Goal: Find contact information: Find contact information

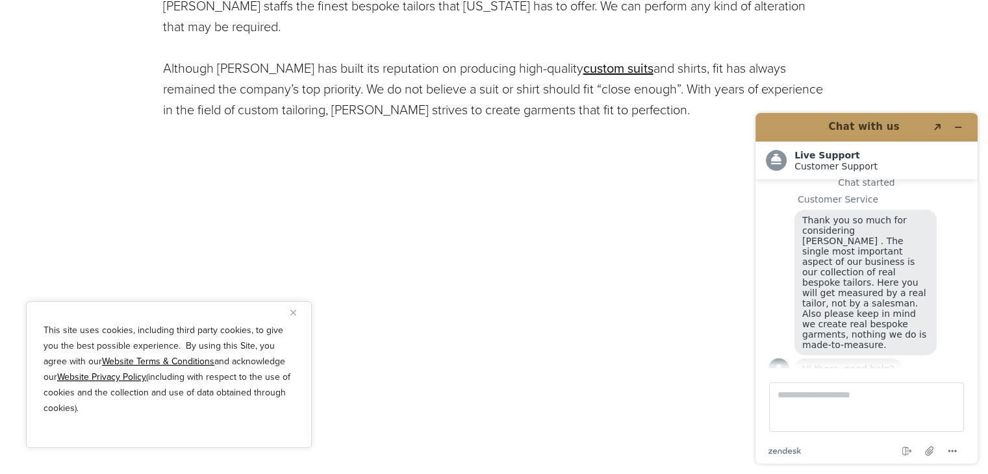
scroll to position [652, 0]
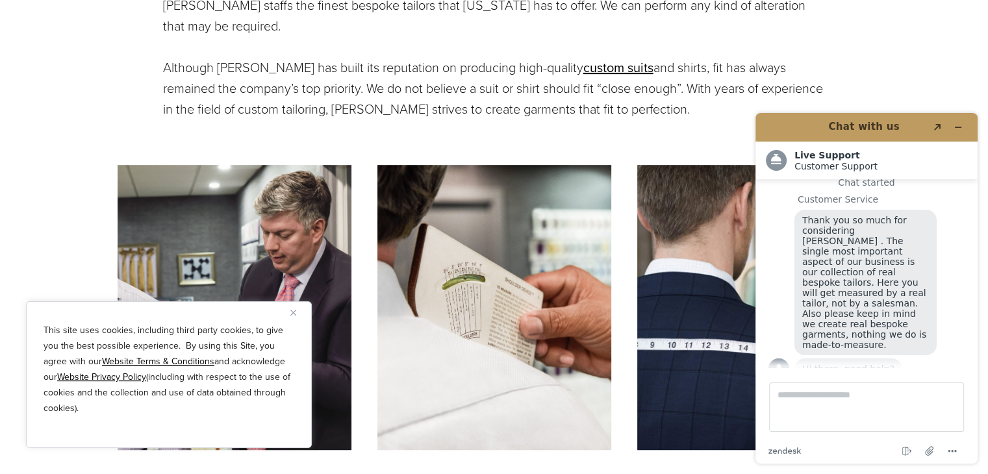
click at [294, 313] on img "Close" at bounding box center [293, 313] width 6 height 6
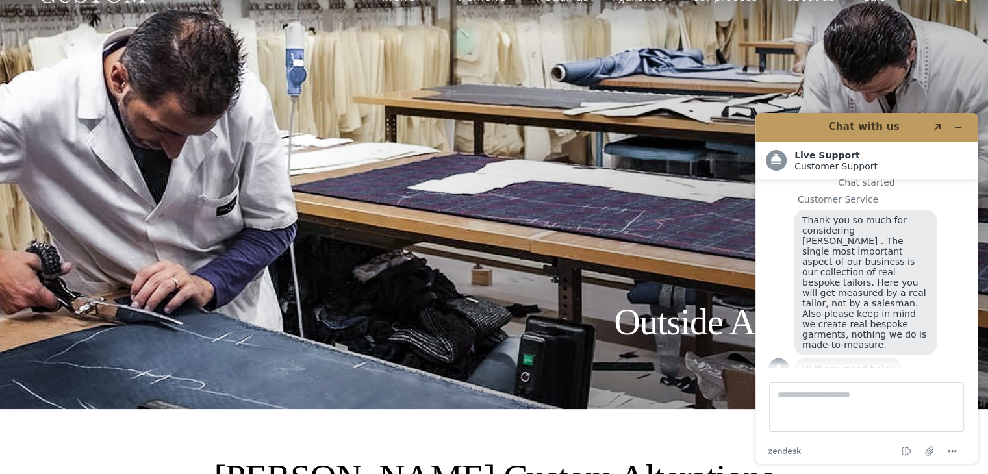
scroll to position [0, 0]
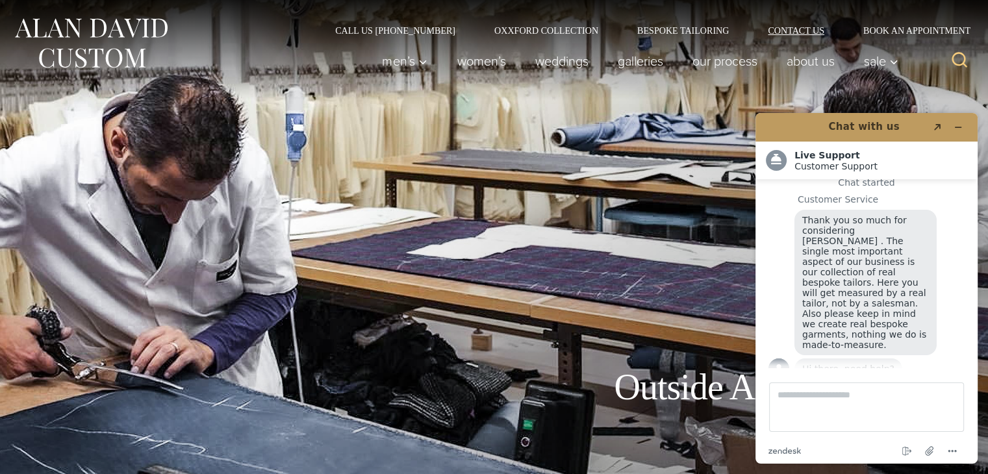
click at [782, 30] on link "Contact Us" at bounding box center [795, 30] width 95 height 9
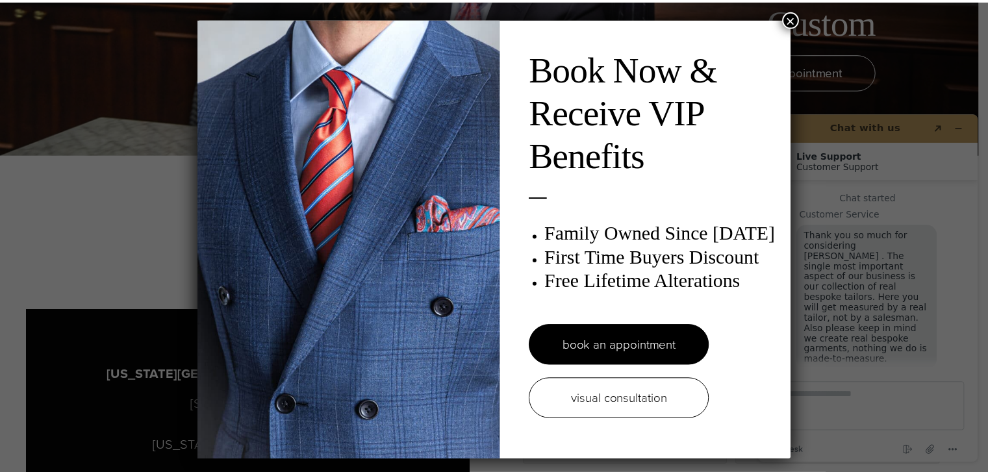
scroll to position [15, 0]
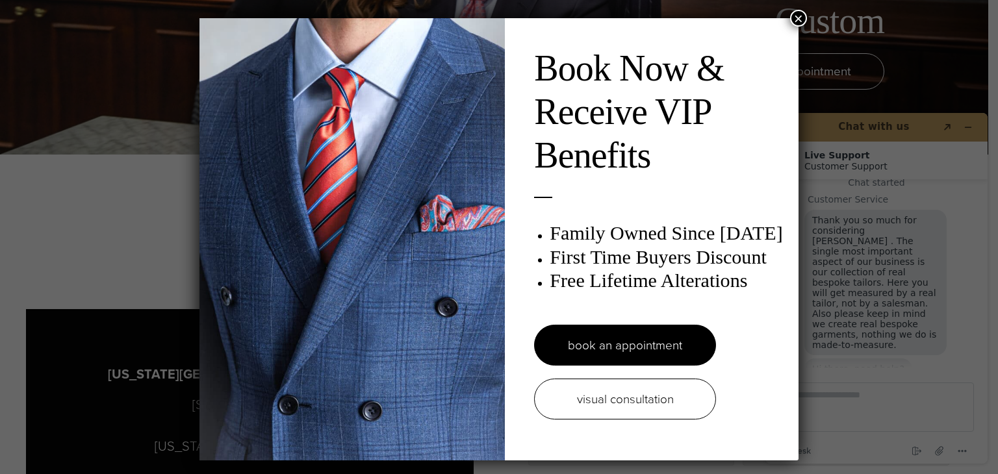
click at [798, 19] on button "×" at bounding box center [798, 18] width 17 height 17
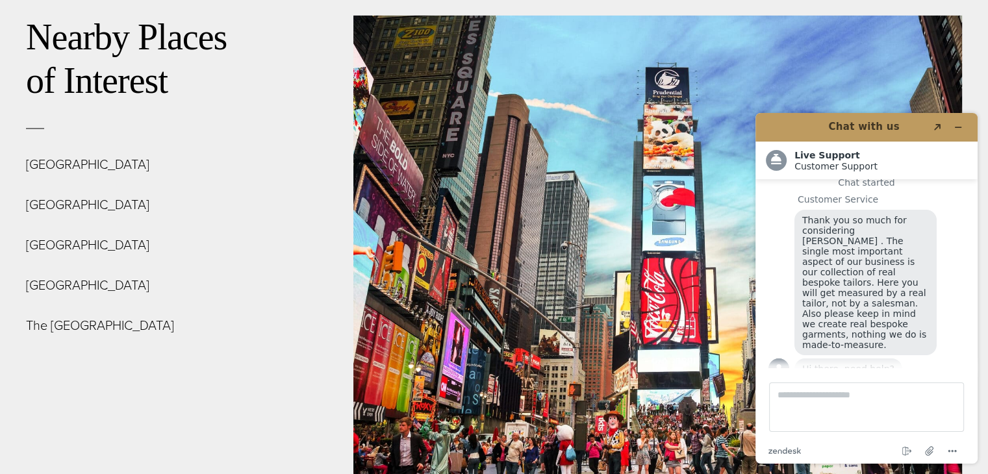
scroll to position [4650, 0]
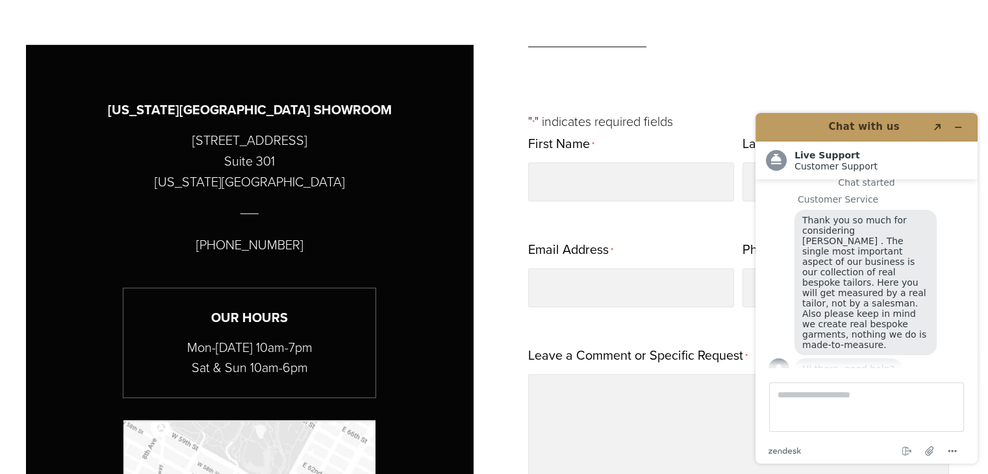
scroll to position [583, 0]
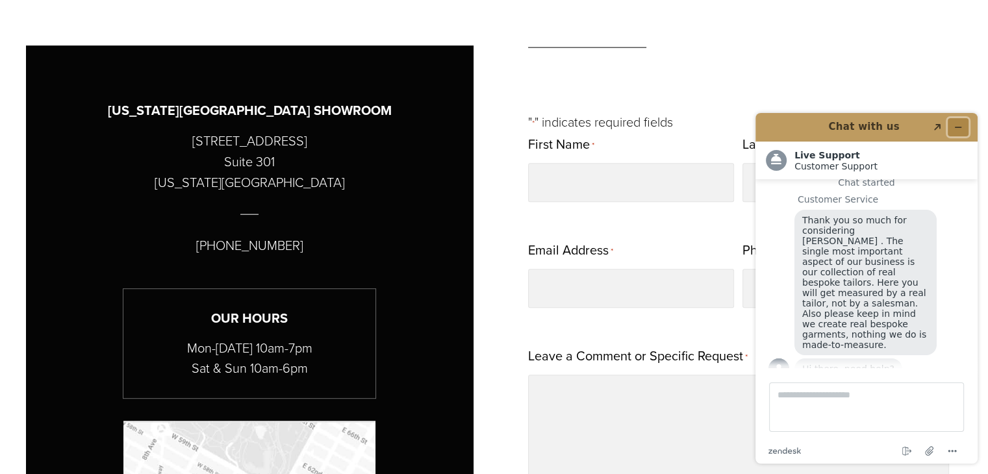
click at [962, 121] on button "Minimize widget" at bounding box center [958, 127] width 21 height 18
